Goal: Information Seeking & Learning: Learn about a topic

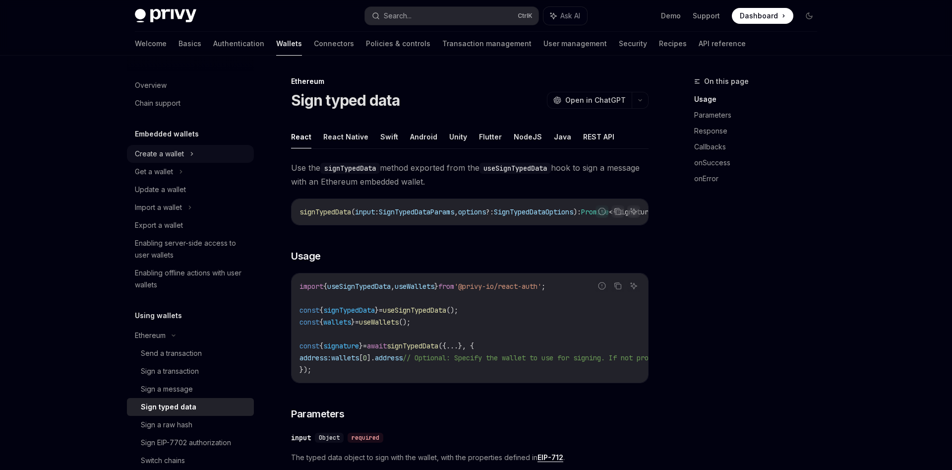
click at [179, 158] on div "Create a wallet" at bounding box center [159, 154] width 49 height 12
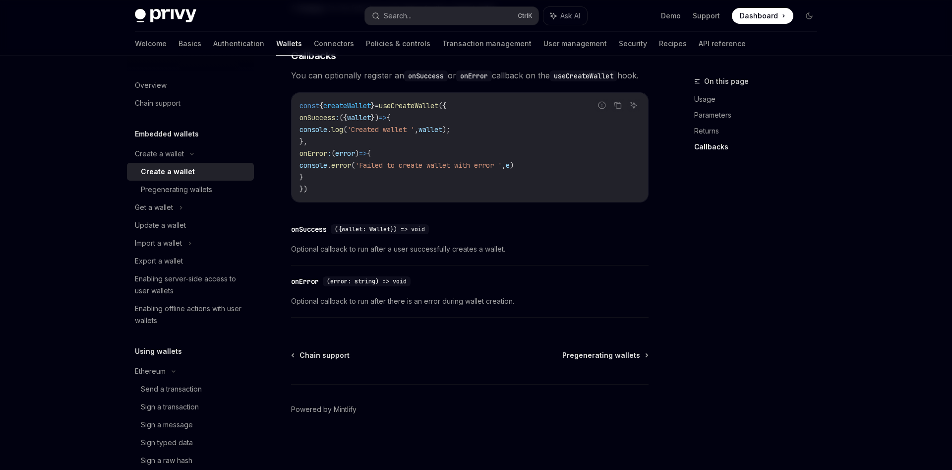
scroll to position [728, 0]
click at [189, 187] on div "Pregenerating wallets" at bounding box center [176, 190] width 71 height 12
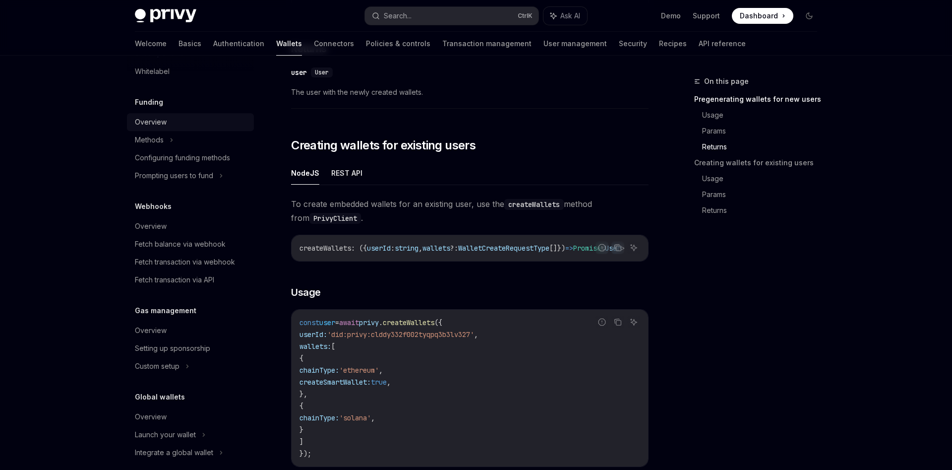
scroll to position [591, 0]
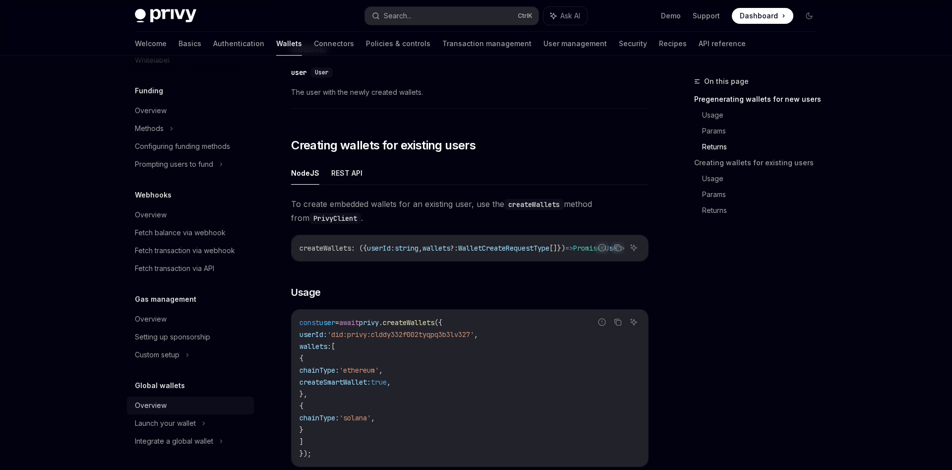
click at [160, 407] on div "Overview" at bounding box center [151, 405] width 32 height 12
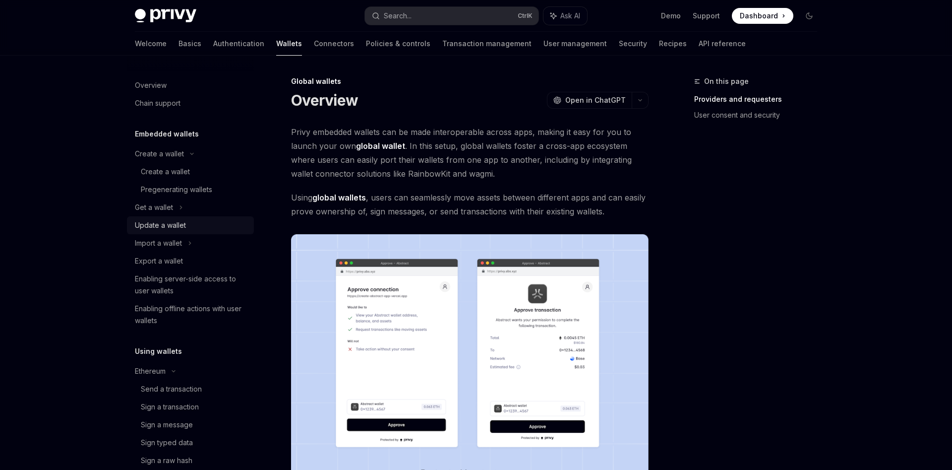
click at [194, 203] on div "Get a wallet" at bounding box center [190, 207] width 127 height 18
type textarea "*"
